Goal: Communication & Community: Answer question/provide support

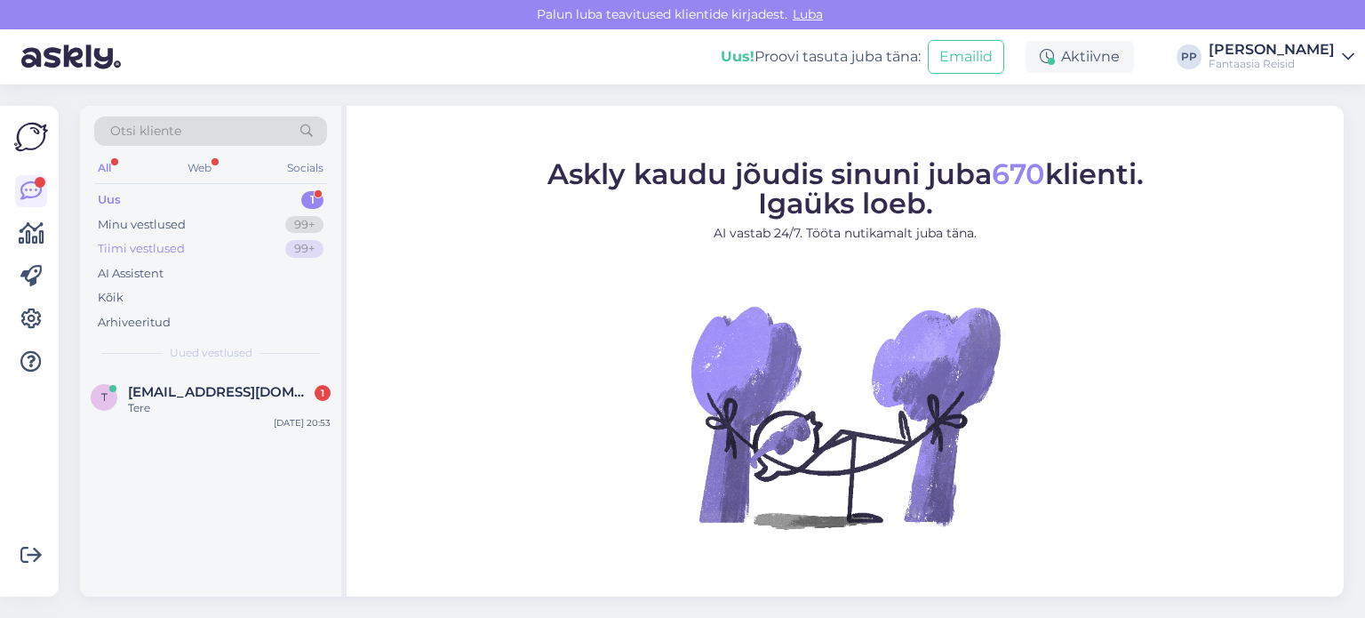
click at [196, 242] on div "Tiimi vestlused 99+" at bounding box center [210, 248] width 233 height 25
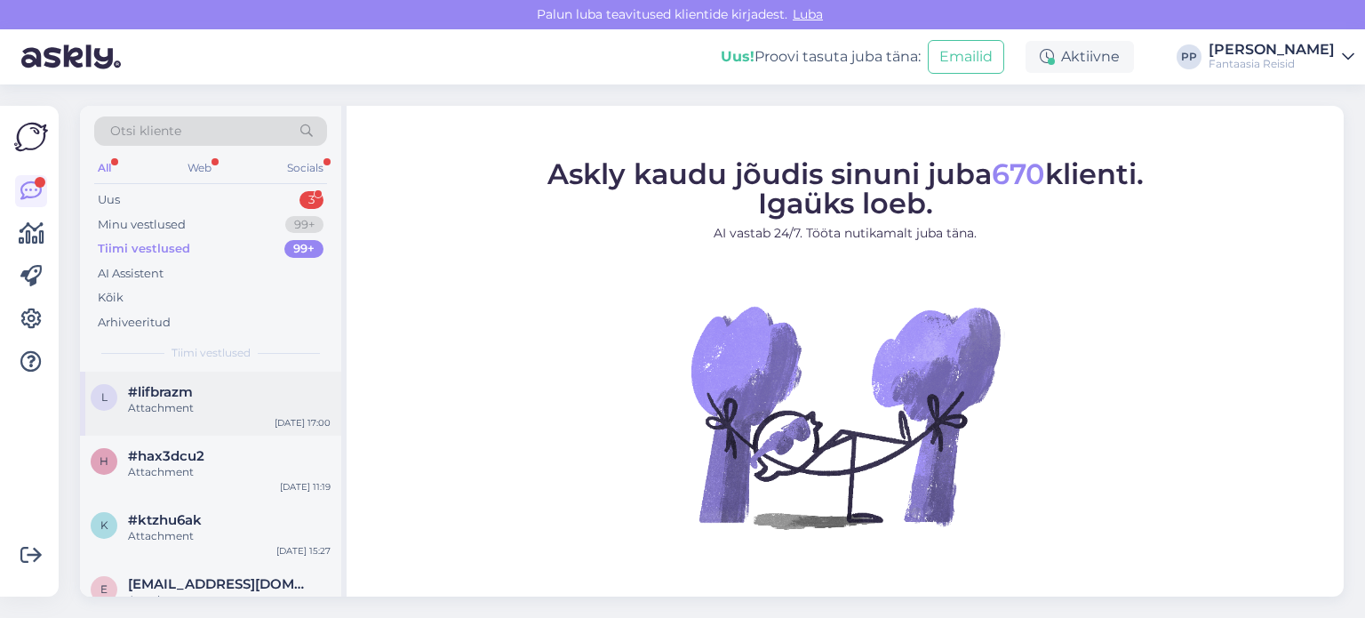
click at [224, 401] on div "Attachment" at bounding box center [229, 408] width 203 height 16
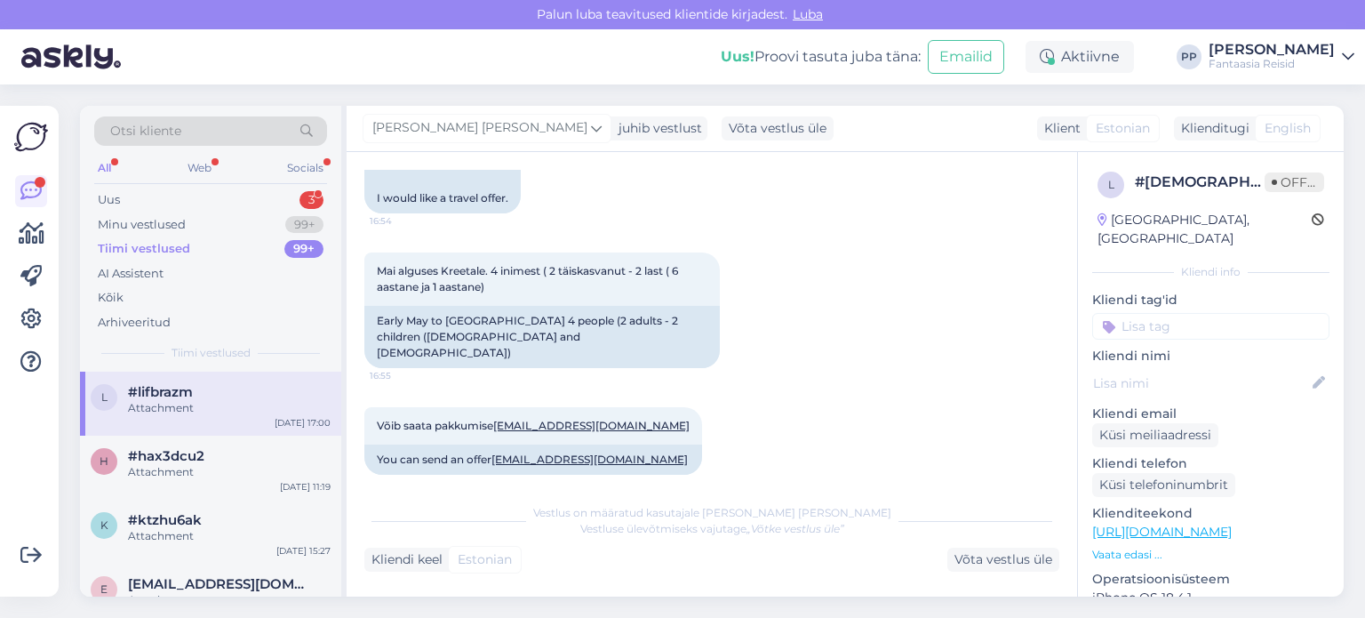
scroll to position [274, 0]
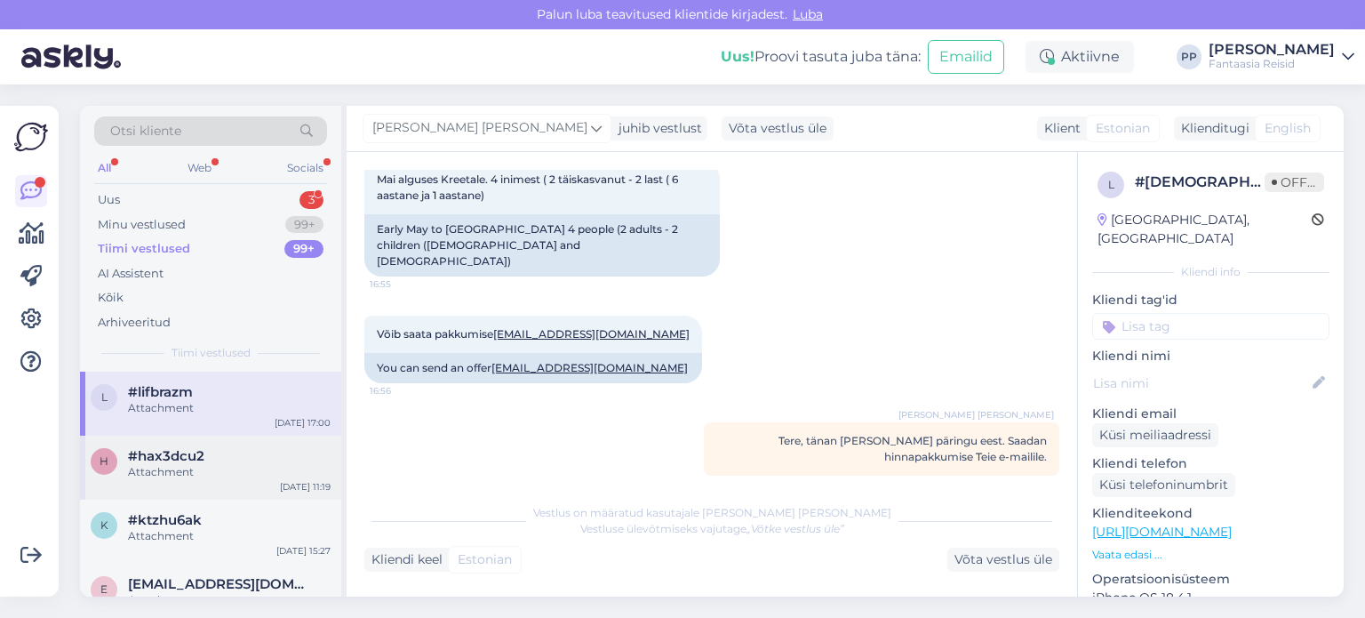
click at [247, 457] on div "#hax3dcu2" at bounding box center [229, 456] width 203 height 16
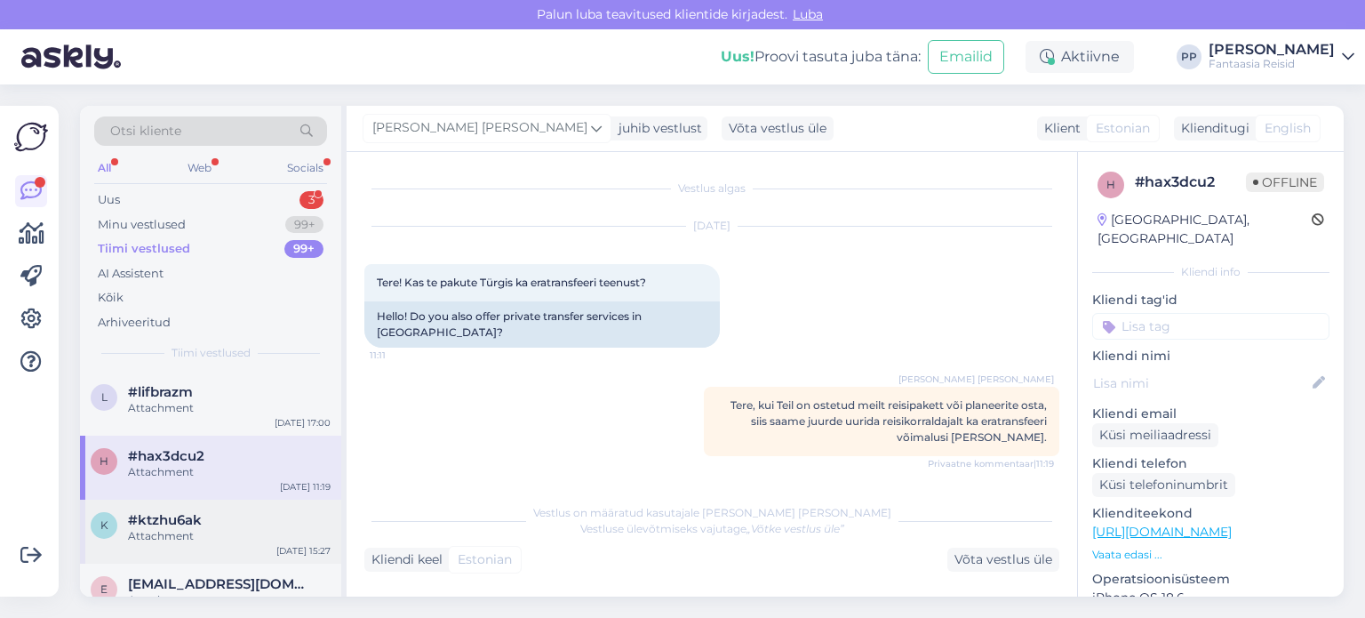
click at [188, 522] on span "#ktzhu6ak" at bounding box center [165, 520] width 74 height 16
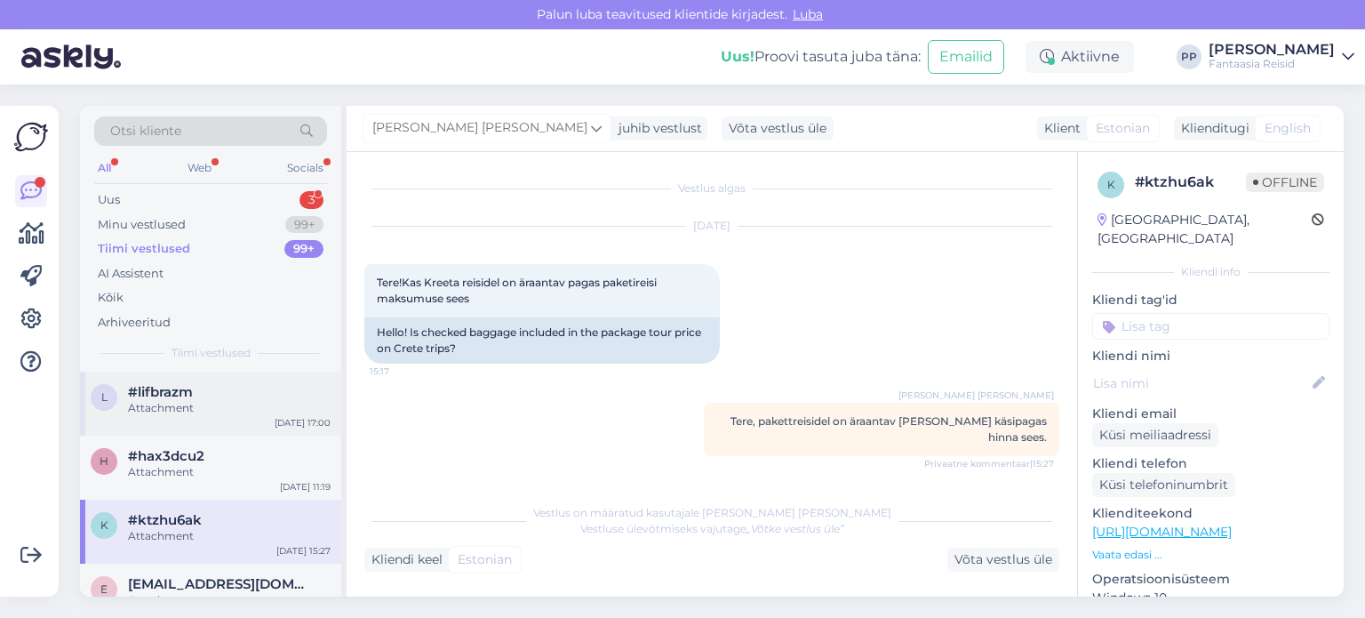
click at [221, 397] on div "#lifbrazm" at bounding box center [229, 392] width 203 height 16
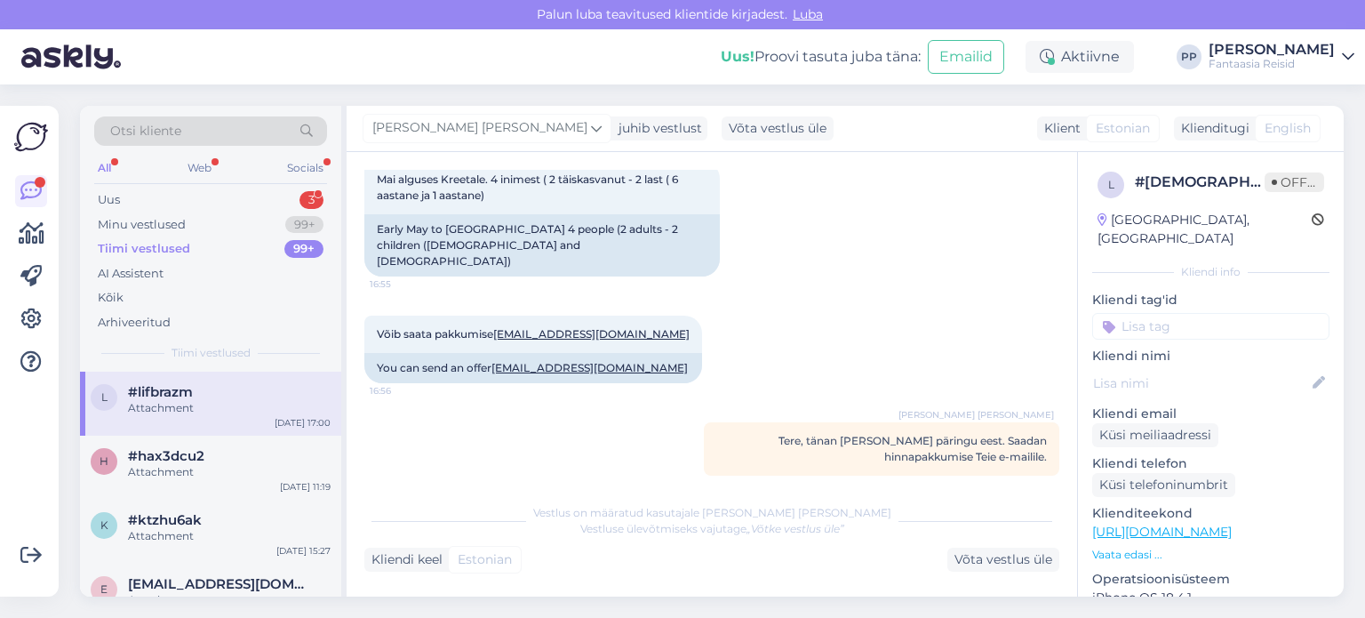
click at [183, 180] on div "All Web Socials" at bounding box center [210, 170] width 233 height 28
click at [177, 195] on div "Uus 3" at bounding box center [210, 200] width 233 height 25
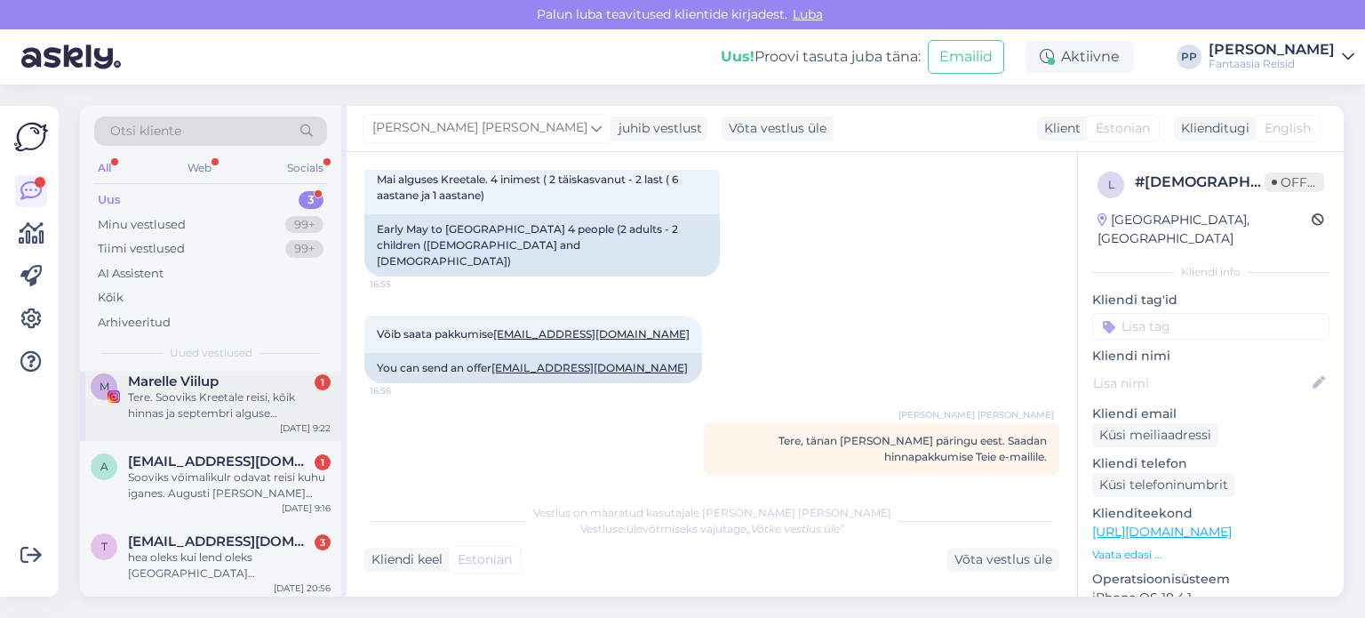
scroll to position [14, 0]
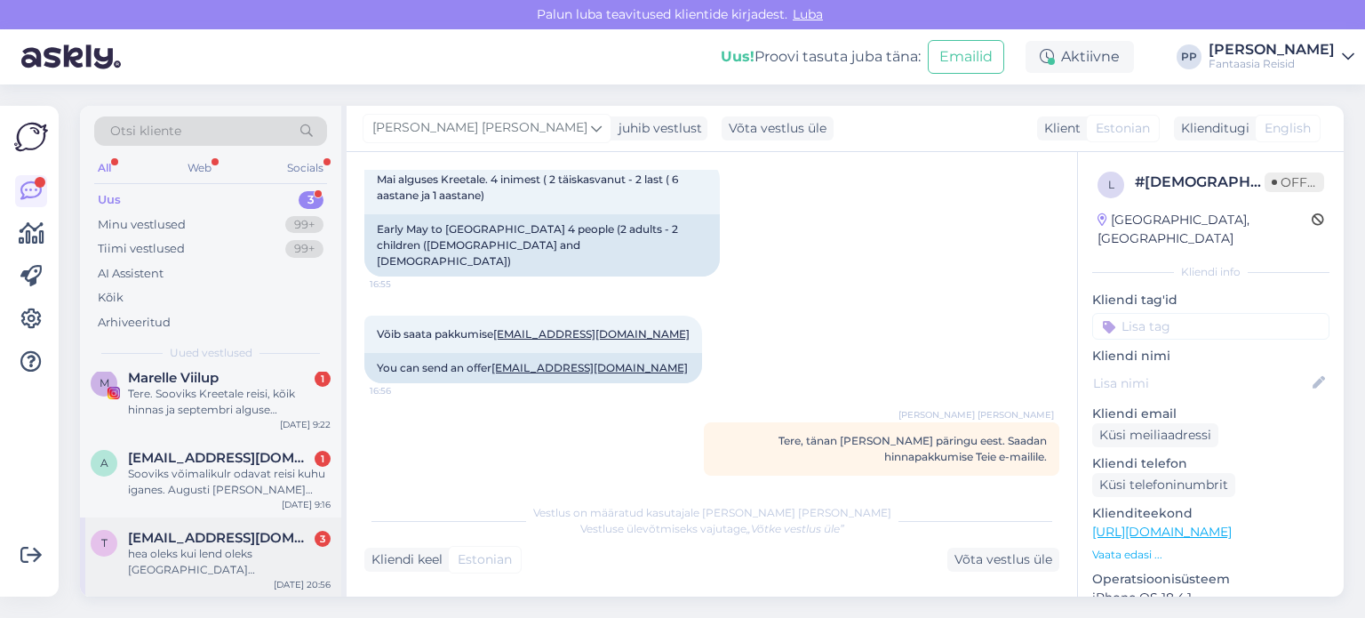
click at [245, 558] on div "hea oleks kui lend oleks [GEOGRAPHIC_DATA] [PERSON_NAME]…sihtkoht võiks olla Kr…" at bounding box center [229, 562] width 203 height 32
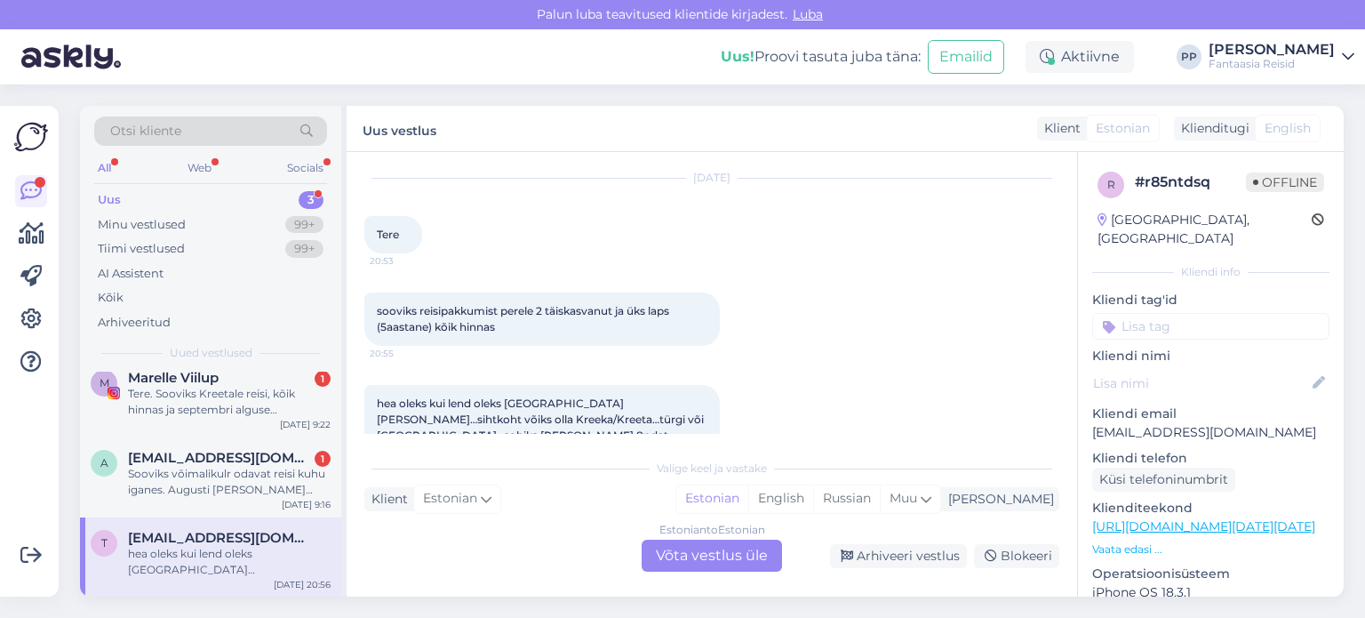
scroll to position [87, 0]
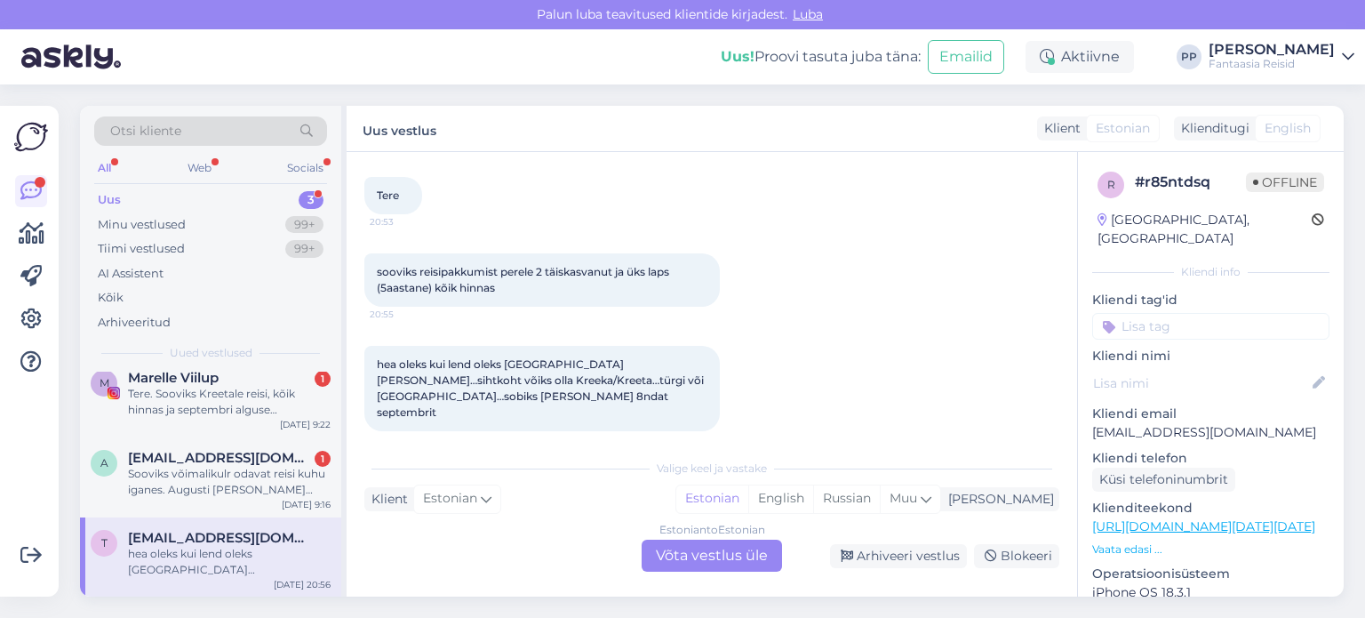
click at [760, 557] on div "Estonian to Estonian Võta vestlus üle" at bounding box center [712, 555] width 140 height 32
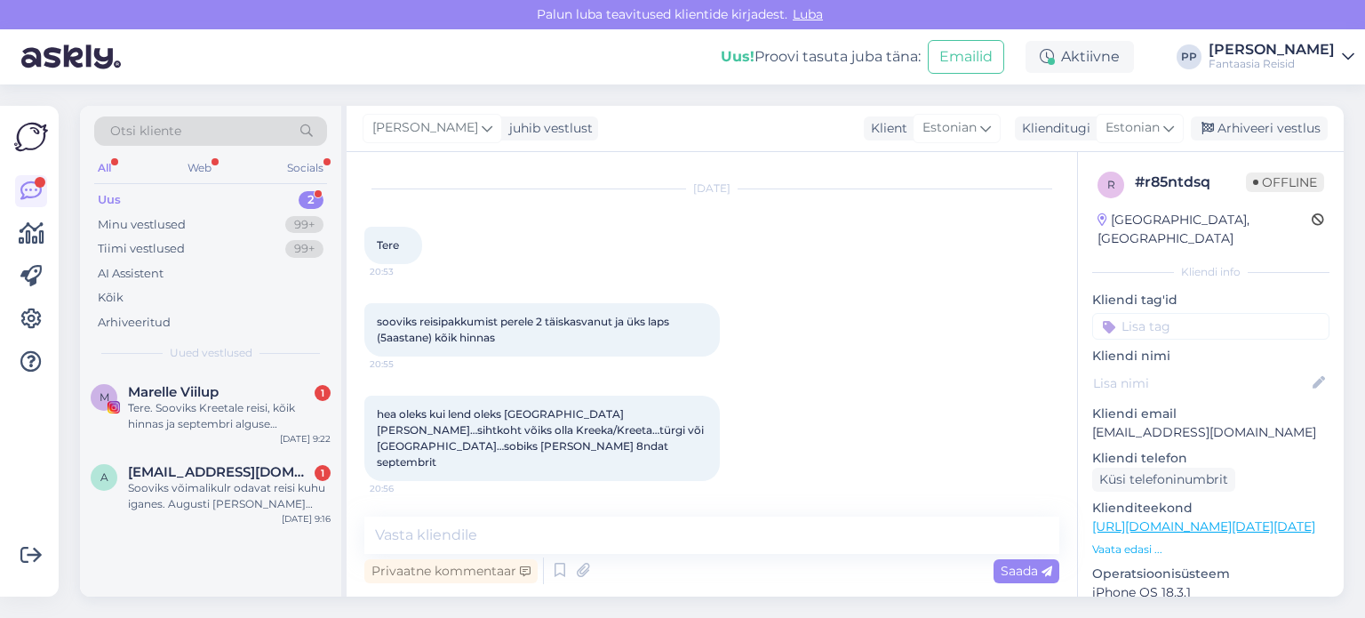
scroll to position [0, 0]
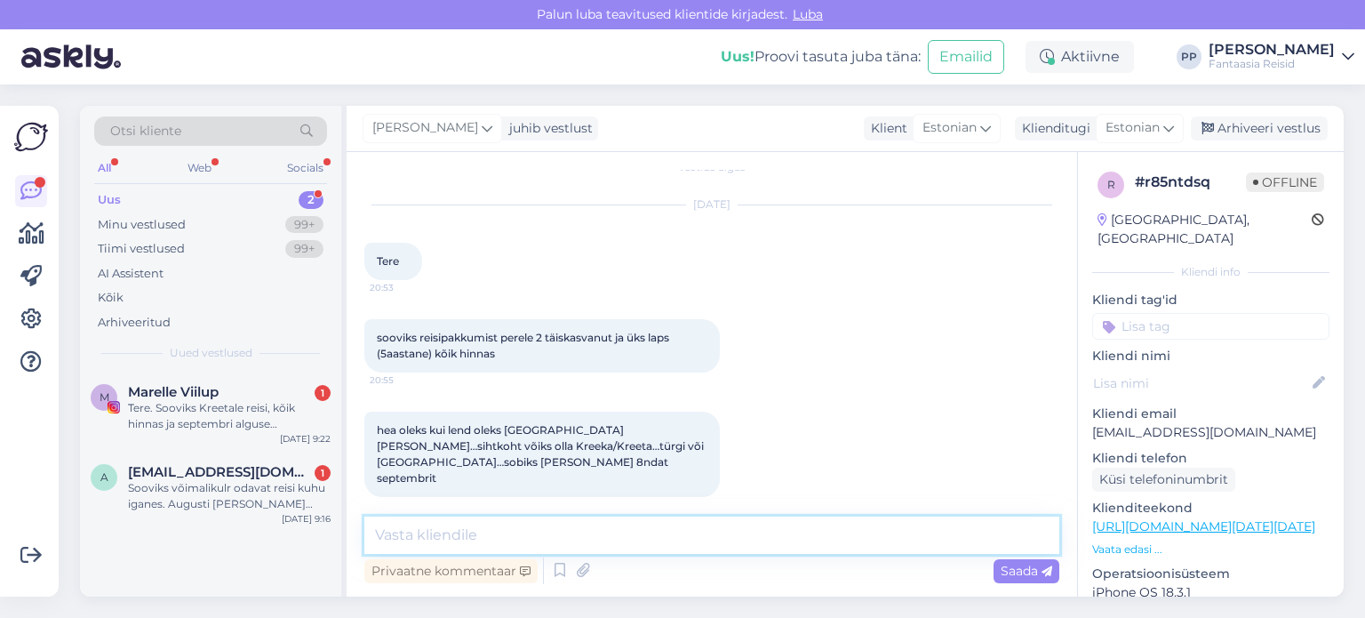
click at [614, 520] on textarea at bounding box center [711, 534] width 695 height 37
type textarea "Tere"
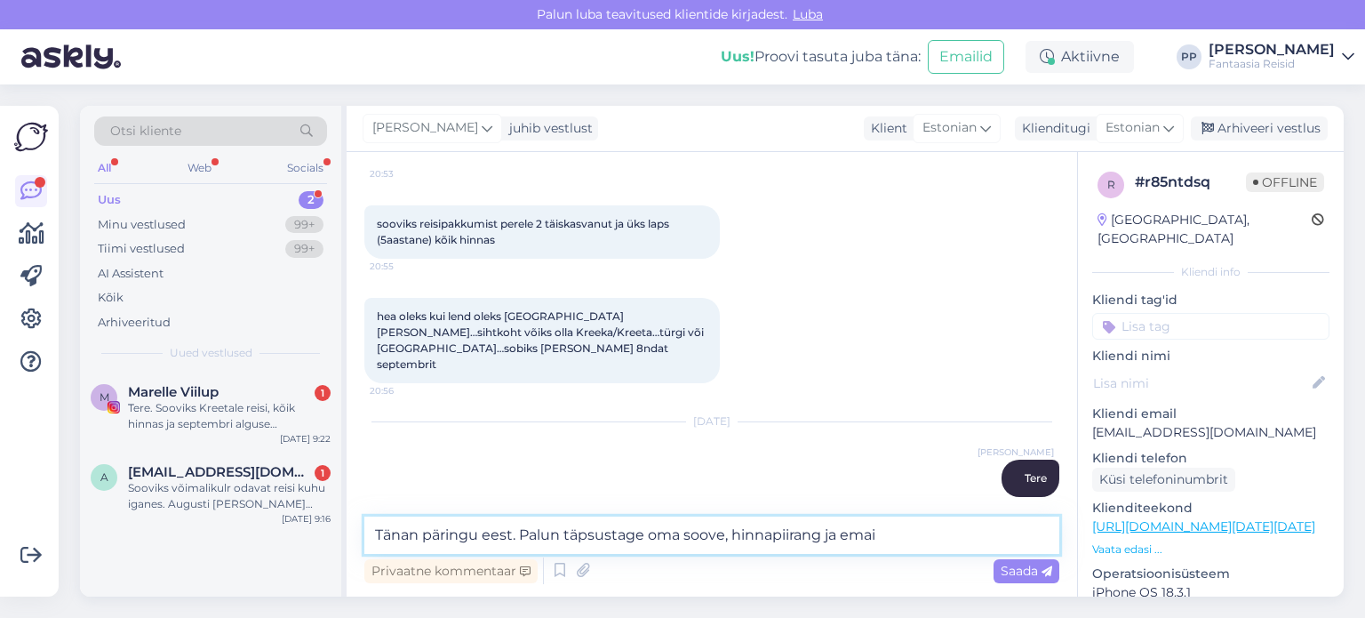
type textarea "Tänan päringu eest. Palun täpsustage oma soove, hinnapiirang ja email"
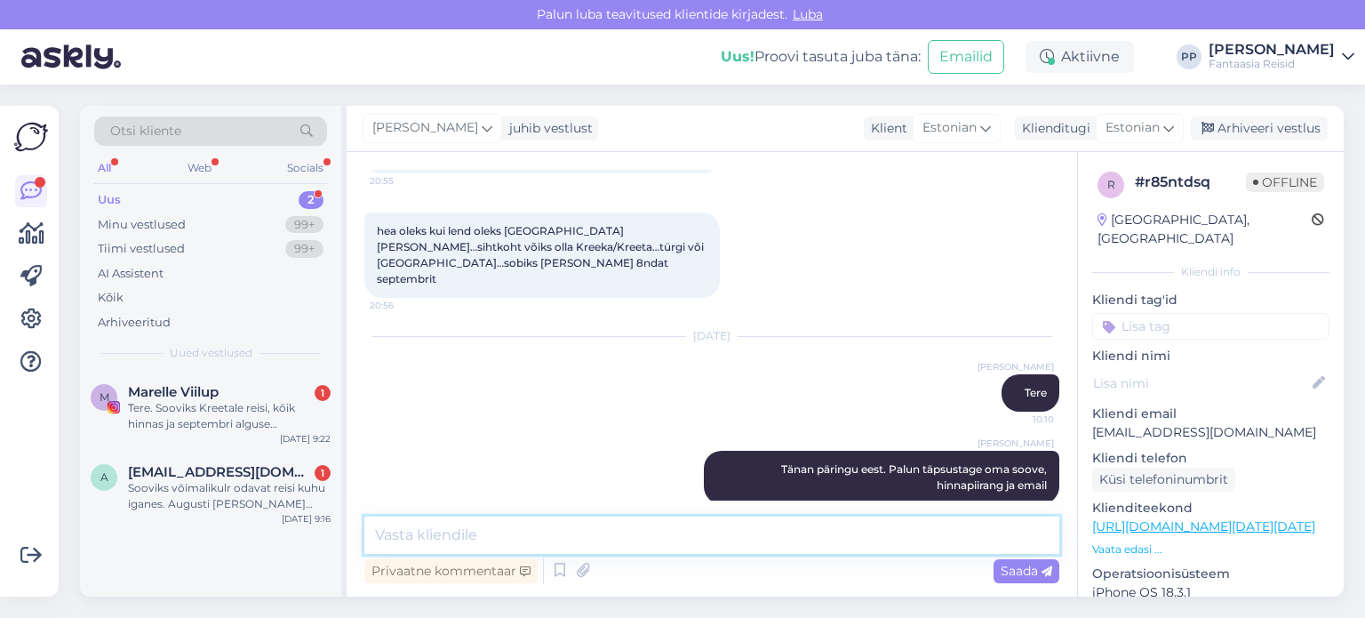
scroll to position [228, 0]
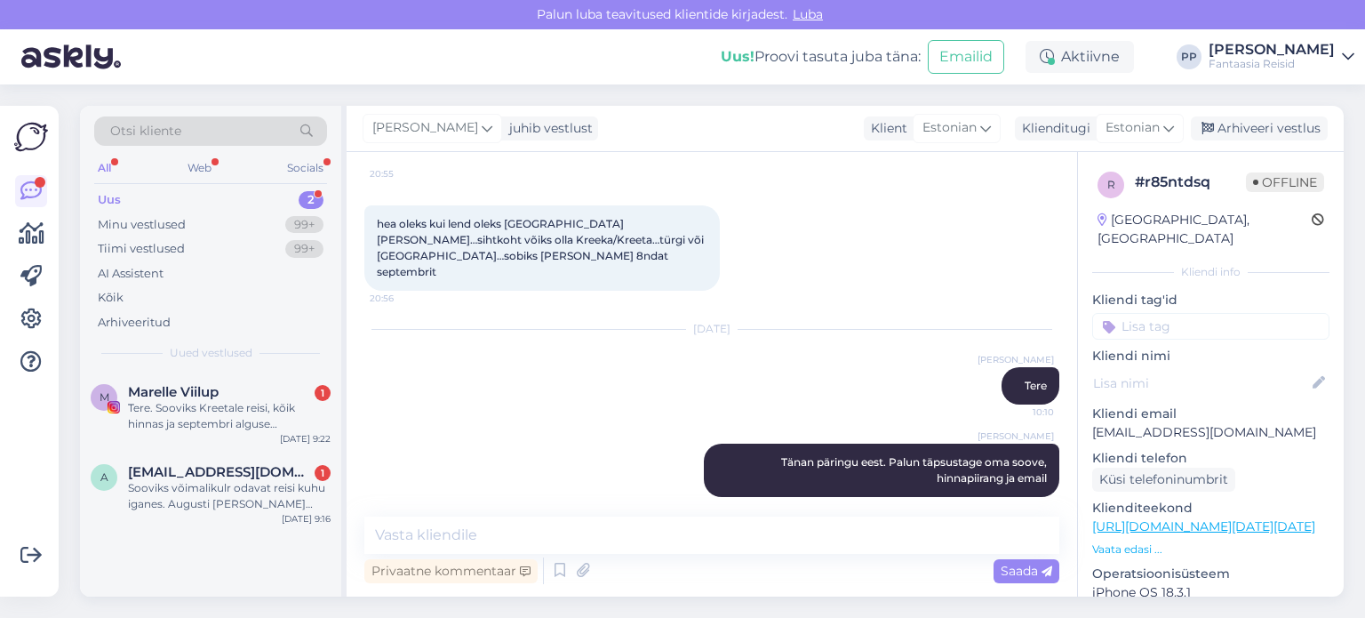
click at [1156, 518] on a=1&filter=2&filter=5&filter=2025-09-18&filter=2025-09-18&filter=7&filter=7&filter=332&searchKey=f640058f00965796c67e18eada00801a "[URL][DOMAIN_NAME][DATE][DATE]" at bounding box center [1203, 526] width 223 height 16
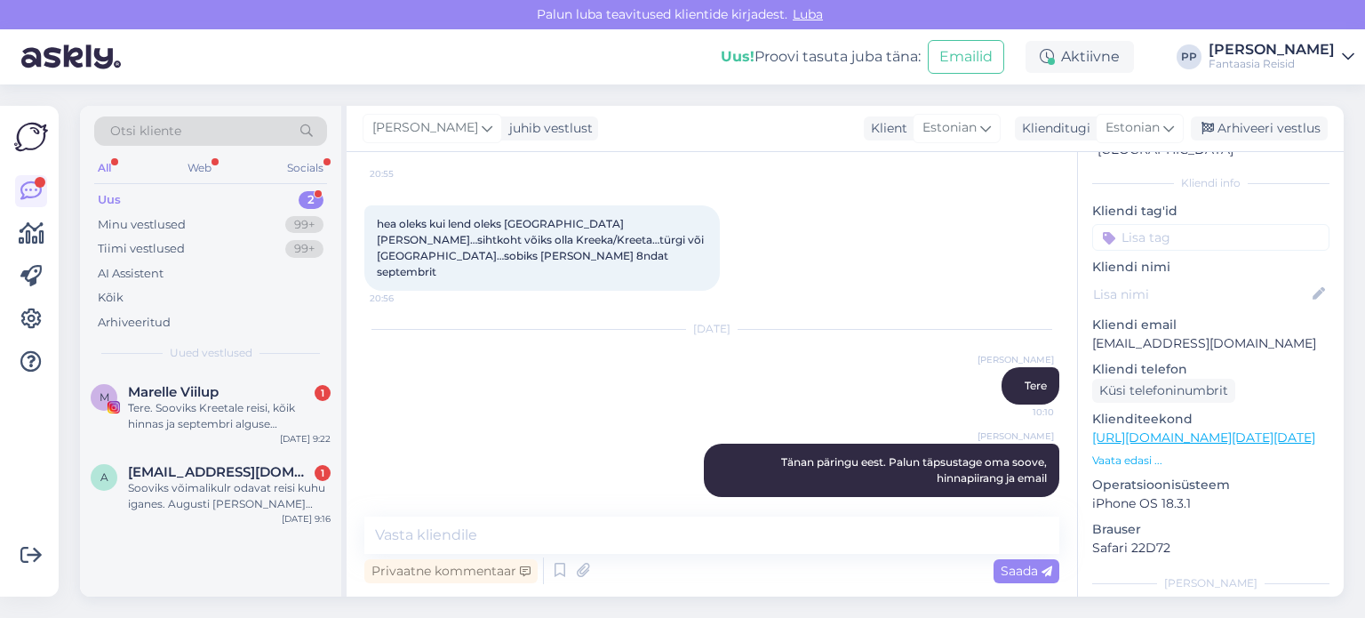
scroll to position [178, 0]
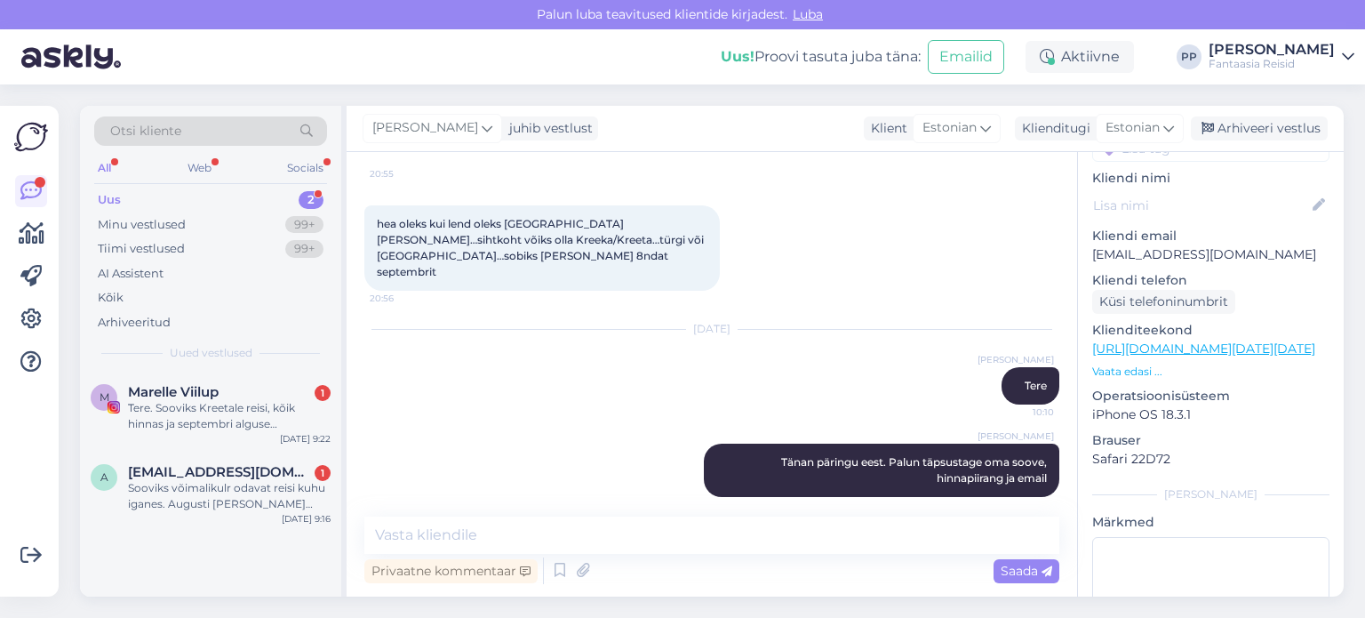
click at [1141, 363] on p "Vaata edasi ..." at bounding box center [1210, 371] width 237 height 16
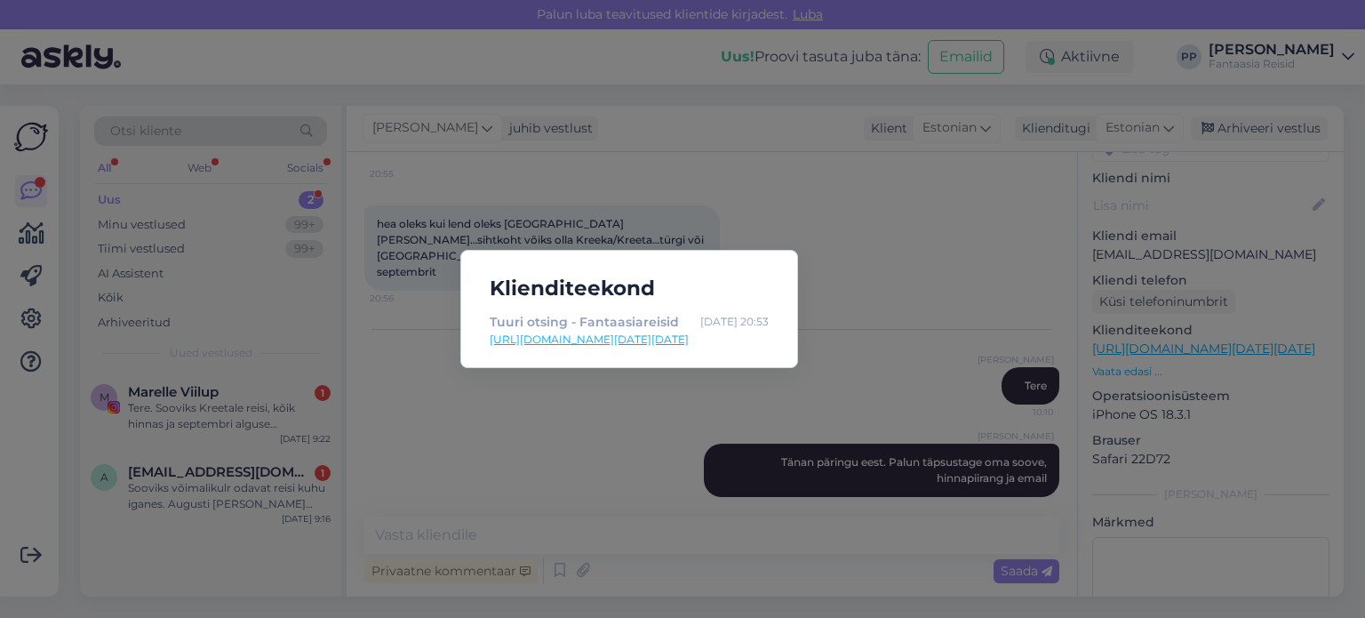
click at [851, 226] on div "Klienditeekond Tuuri otsing - Fantaasiareisid [DATE] 20:53 [URL][DOMAIN_NAME][D…" at bounding box center [682, 309] width 1365 height 618
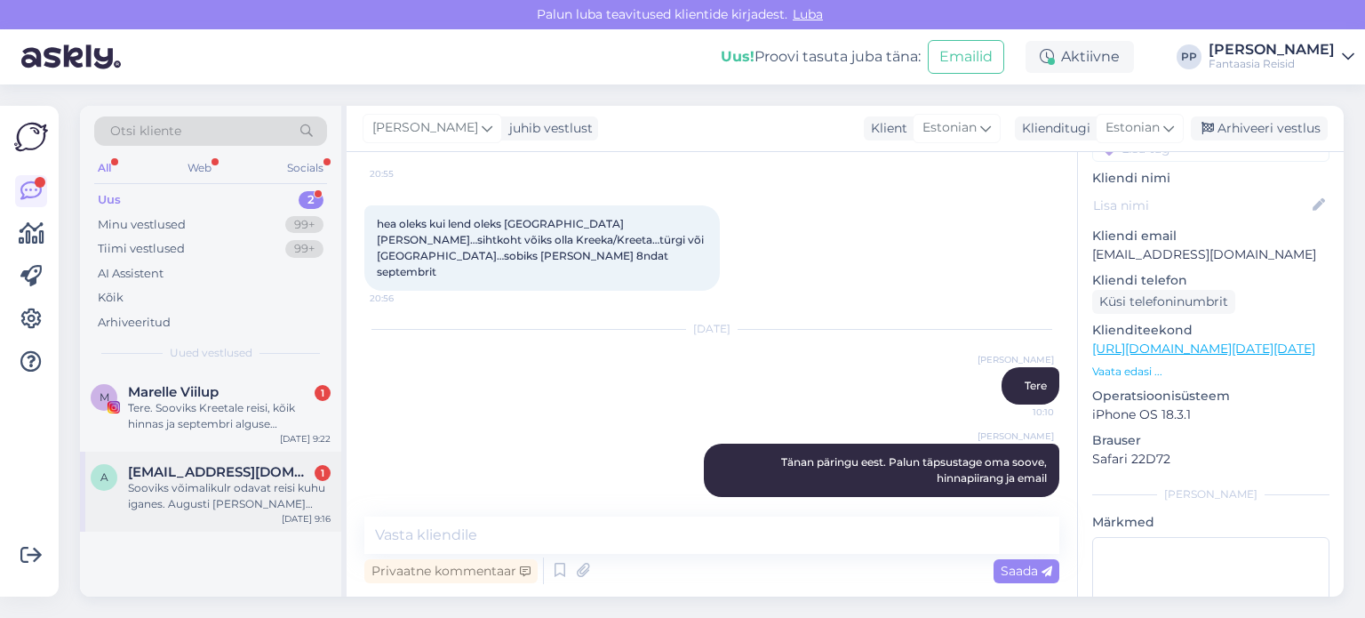
click at [191, 486] on div "Sooviks võimalikulr odavat reisi kuhu iganes. Augusti [PERSON_NAME] sept algus …" at bounding box center [229, 496] width 203 height 32
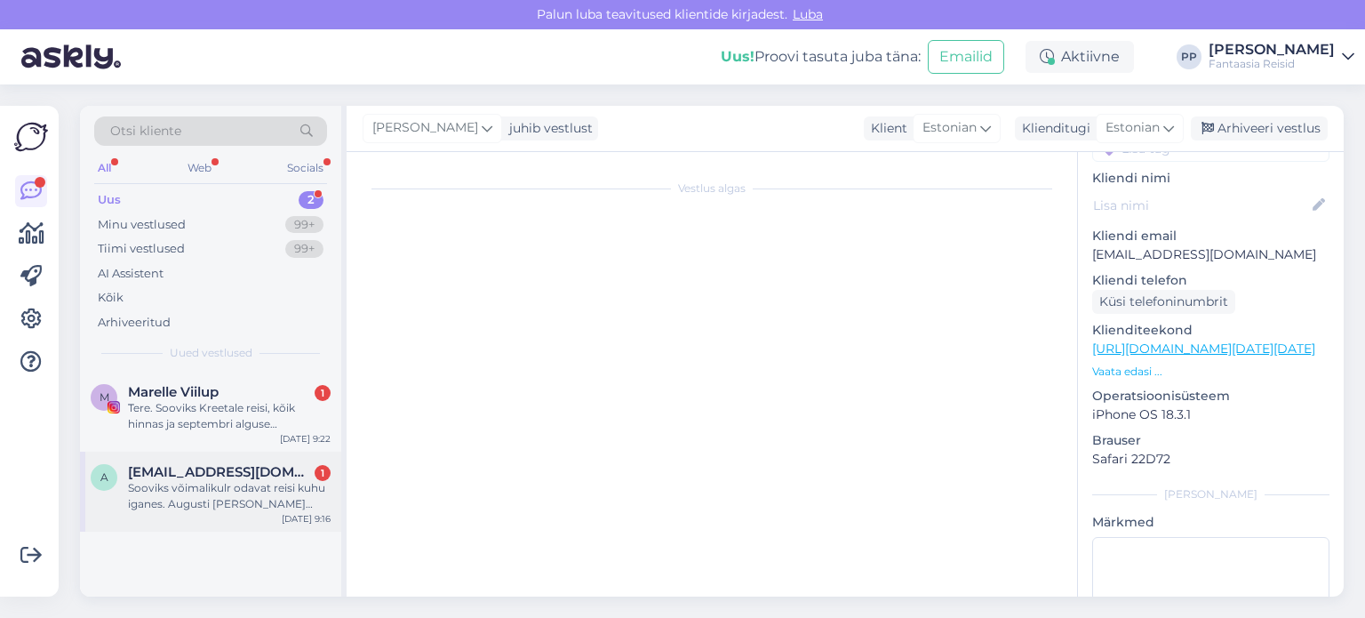
scroll to position [0, 0]
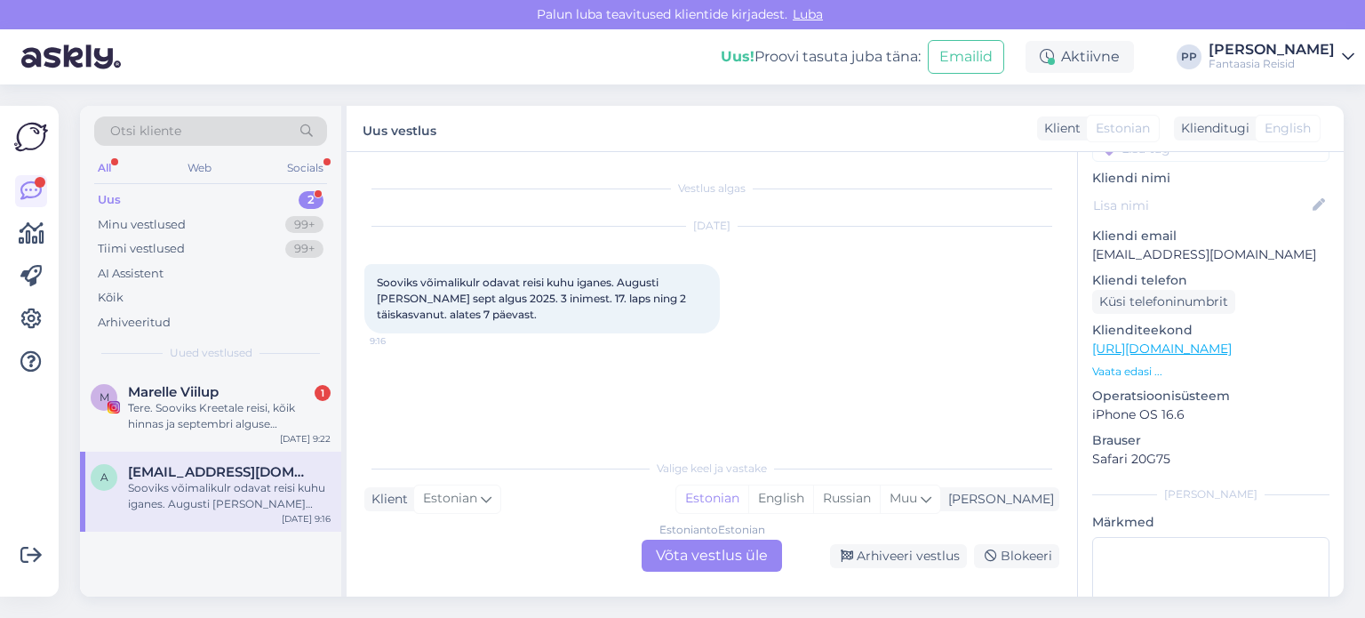
click at [728, 554] on div "Estonian to Estonian Võta vestlus üle" at bounding box center [712, 555] width 140 height 32
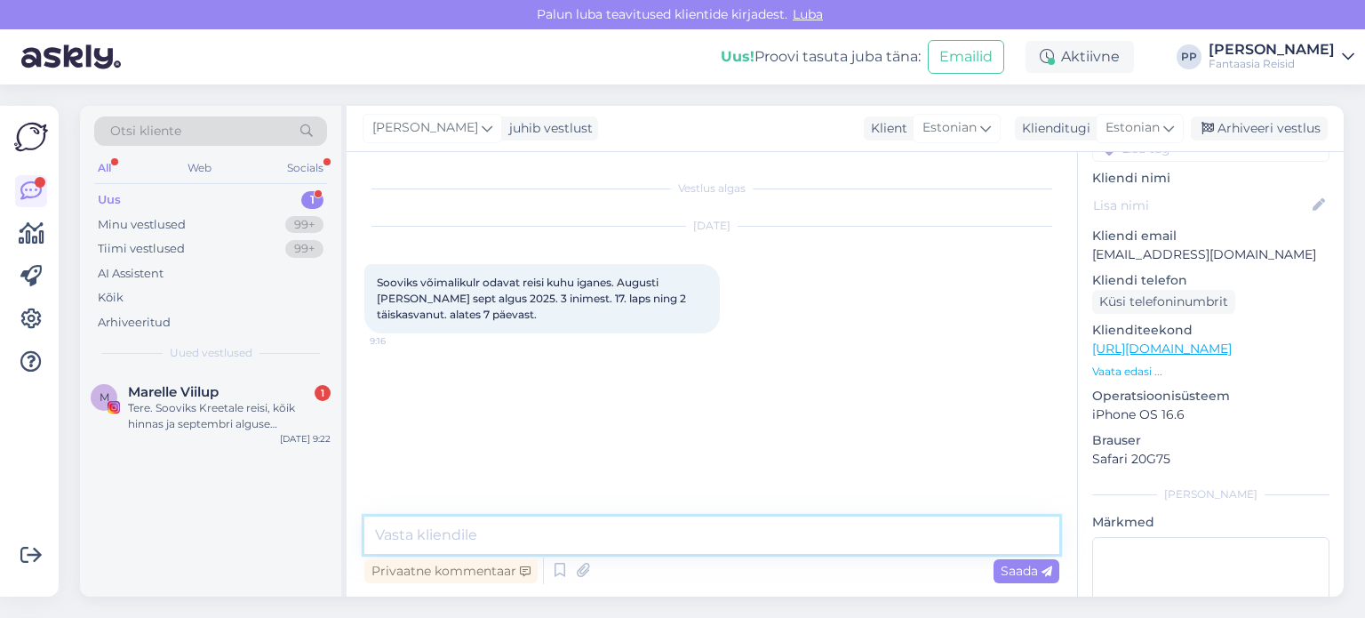
click at [579, 524] on textarea at bounding box center [711, 534] width 695 height 37
type textarea "Tere"
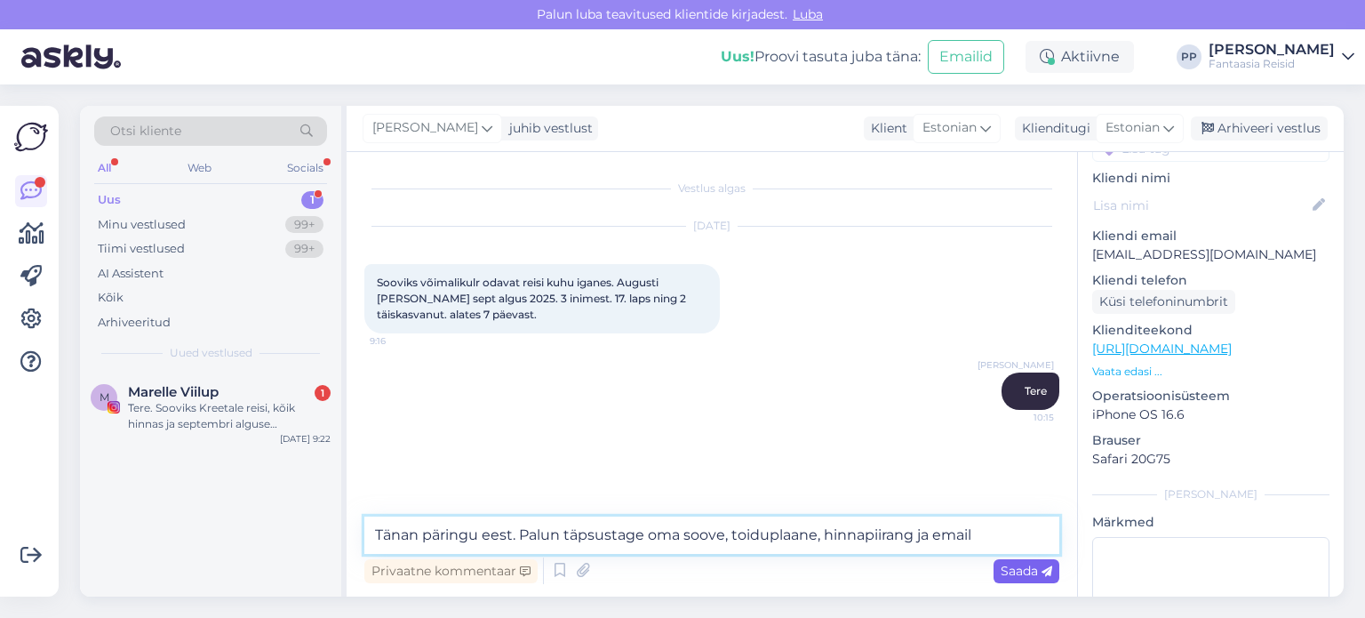
type textarea "Tänan päringu eest. Palun täpsustage oma soove, toiduplaane, hinnapiirang ja em…"
click at [1038, 574] on span "Saada" at bounding box center [1027, 571] width 52 height 16
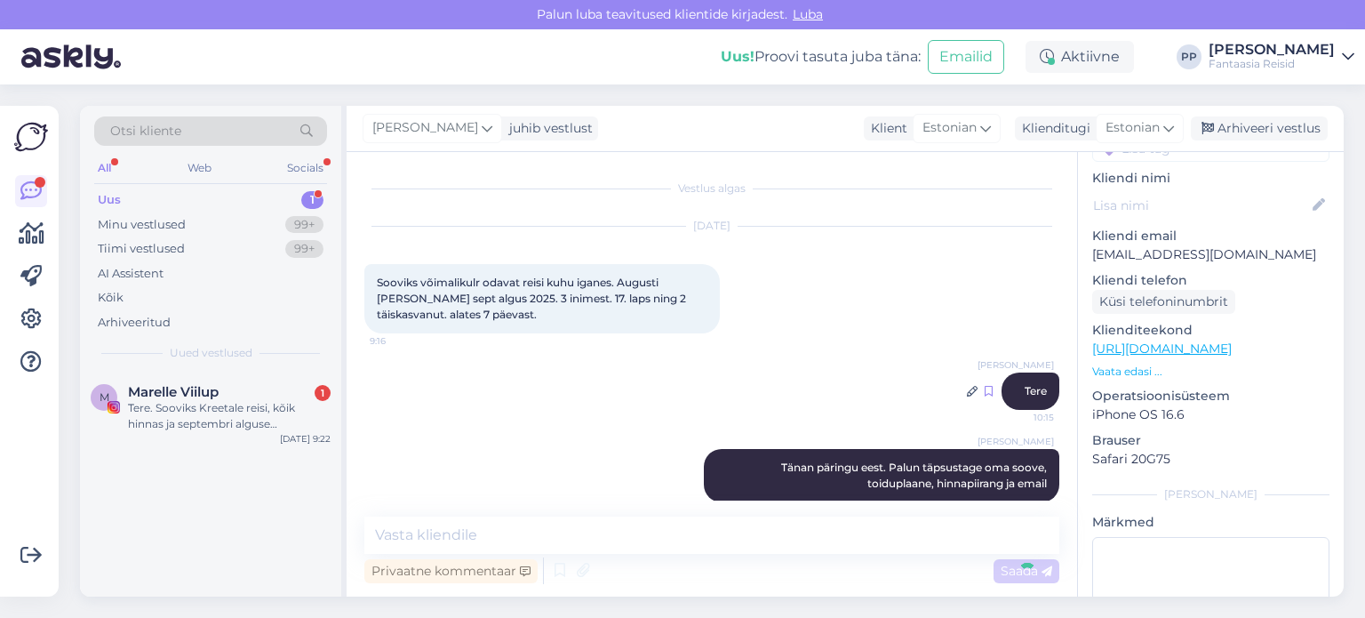
scroll to position [21, 0]
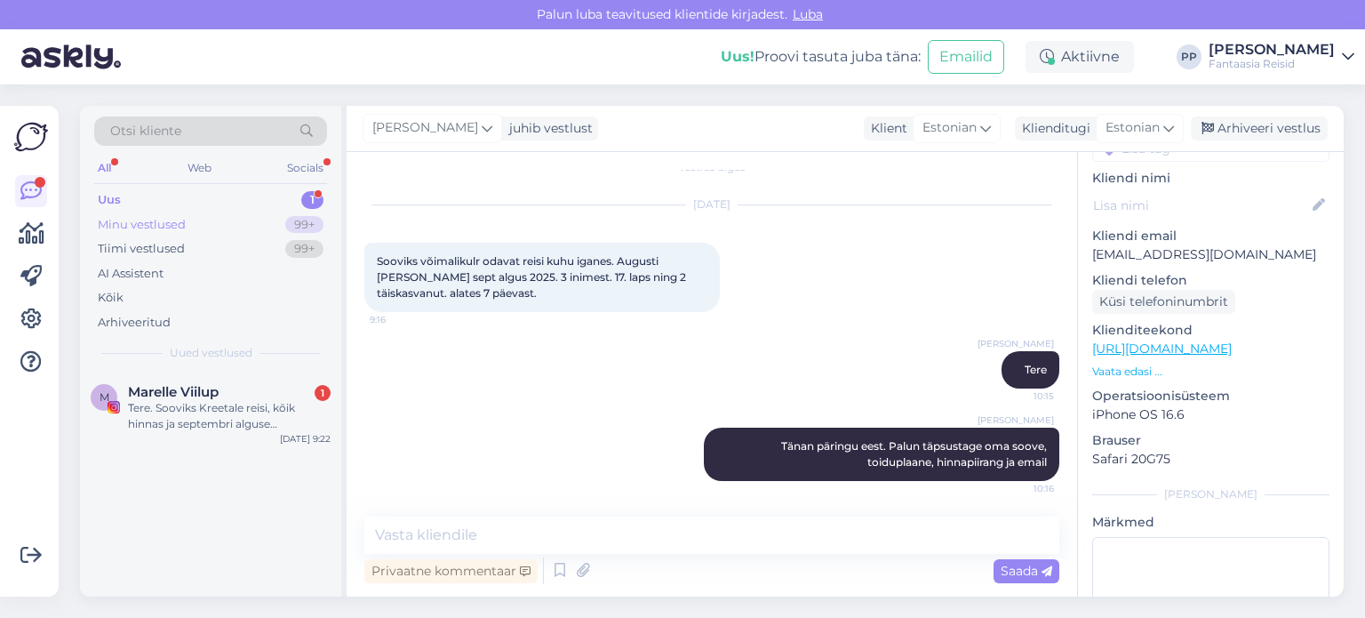
drag, startPoint x: 174, startPoint y: 217, endPoint x: 164, endPoint y: 215, distance: 10.8
click at [174, 216] on div "Minu vestlused" at bounding box center [142, 225] width 88 height 18
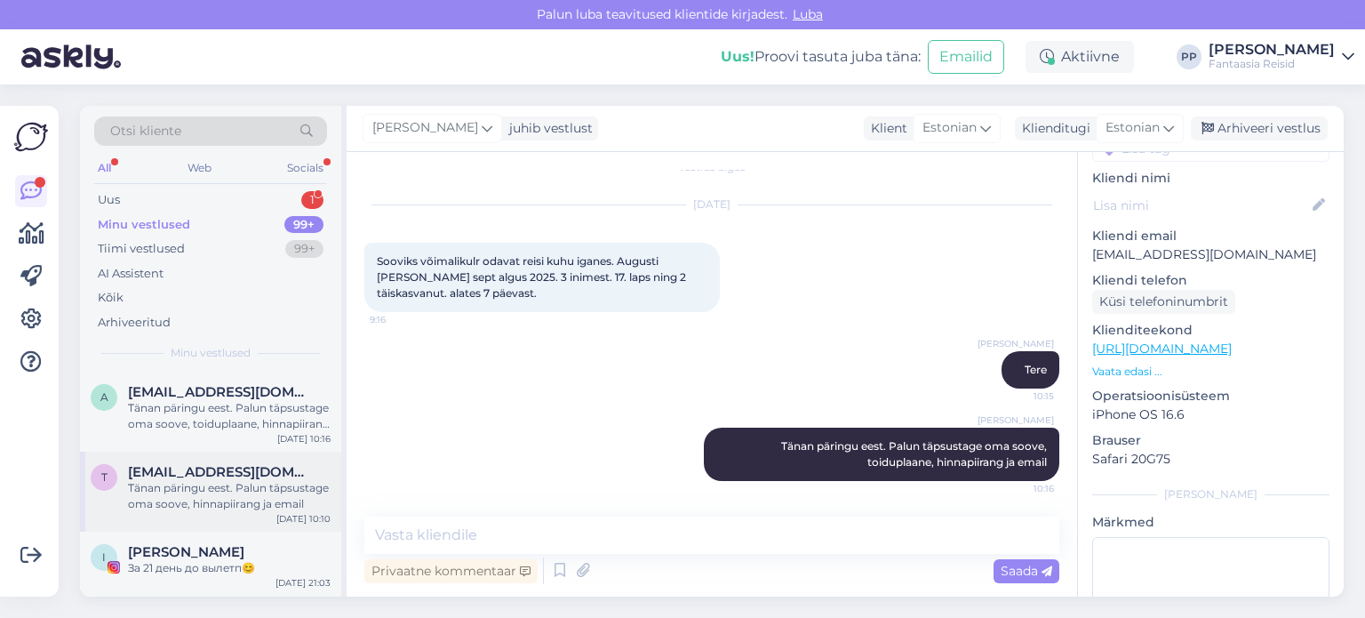
click at [163, 467] on span "[EMAIL_ADDRESS][DOMAIN_NAME]" at bounding box center [220, 472] width 185 height 16
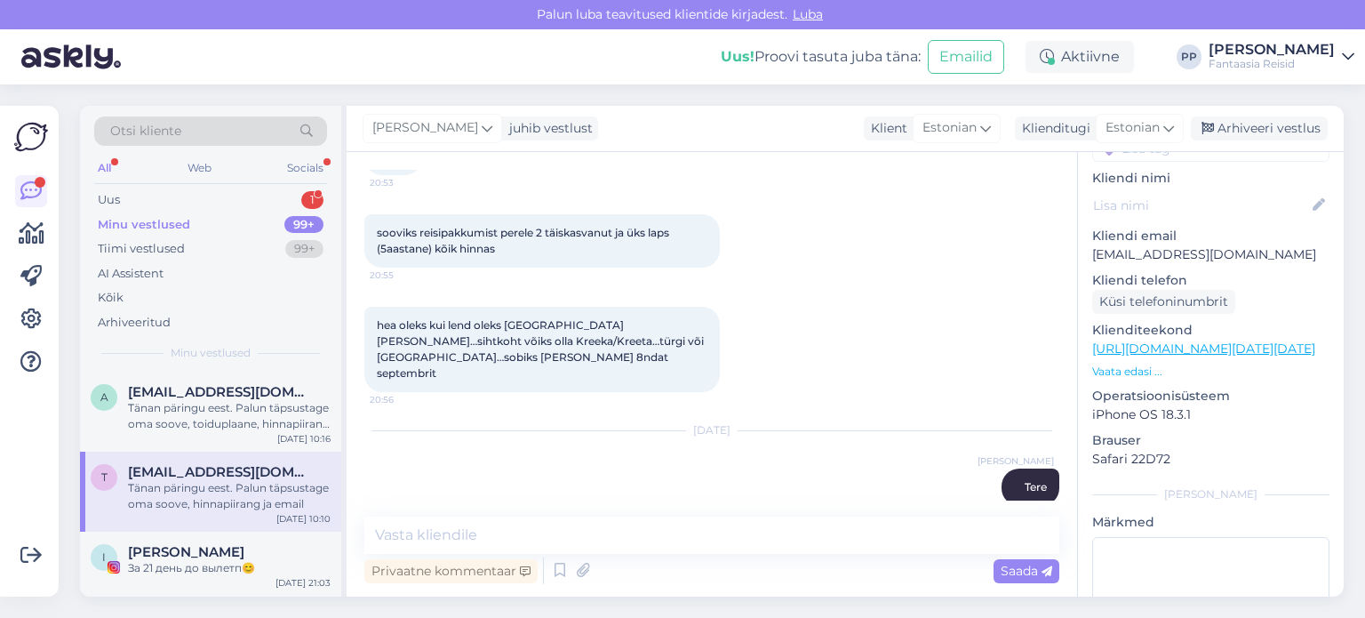
scroll to position [228, 0]
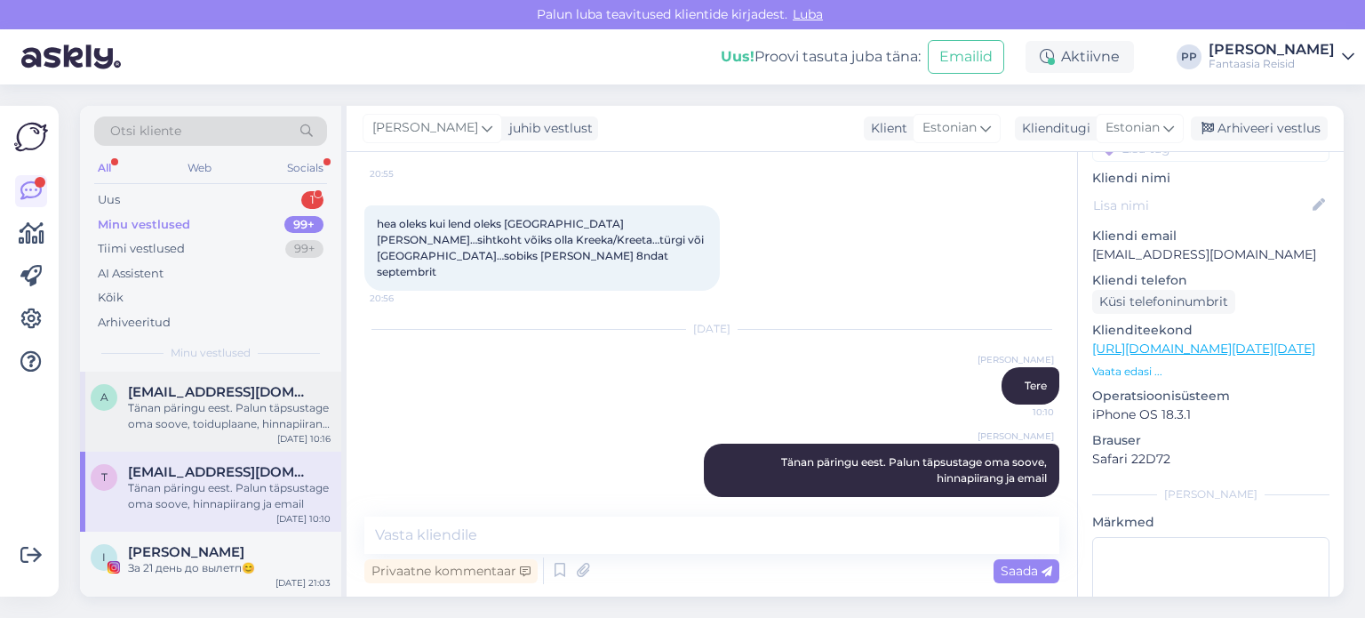
click at [173, 410] on div "Tänan päringu eest. Palun täpsustage oma soove, toiduplaane, hinnapiirang ja em…" at bounding box center [229, 416] width 203 height 32
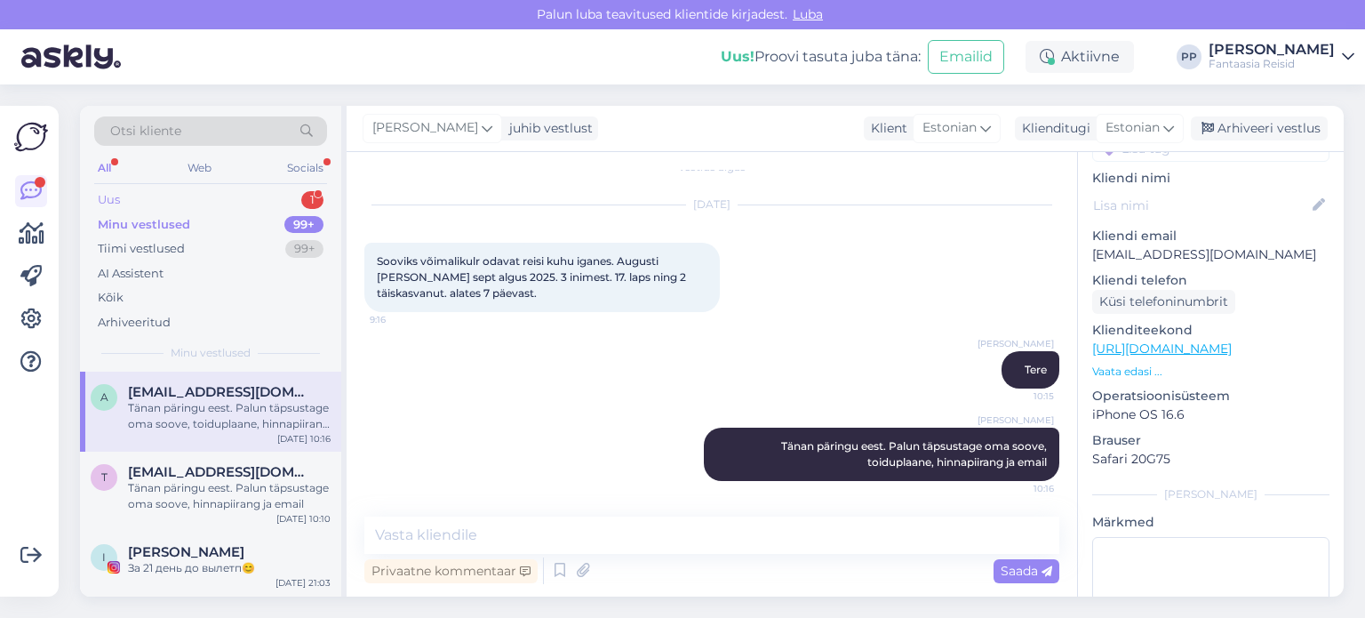
click at [197, 202] on div "Uus 1" at bounding box center [210, 200] width 233 height 25
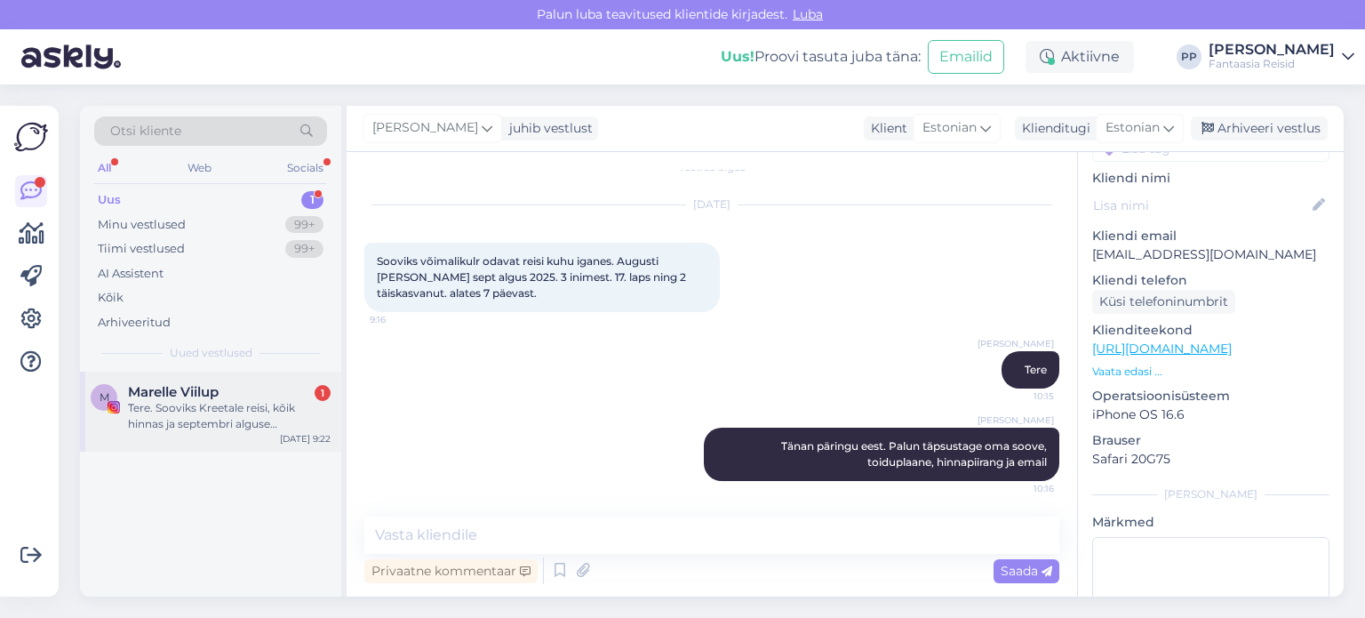
click at [221, 411] on div "Tere. Sooviks Kreetale reisi, kõik hinnas ja septembri alguse [PERSON_NAME]. Re…" at bounding box center [229, 416] width 203 height 32
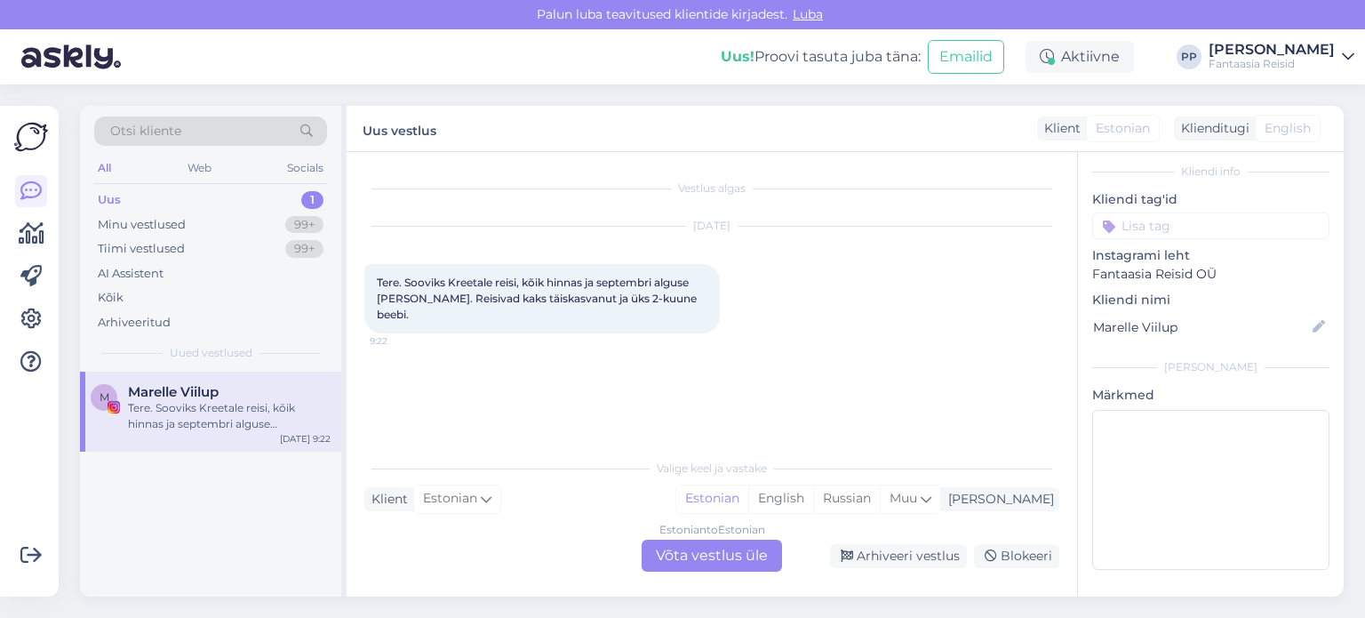
scroll to position [76, 0]
